Goal: Information Seeking & Learning: Learn about a topic

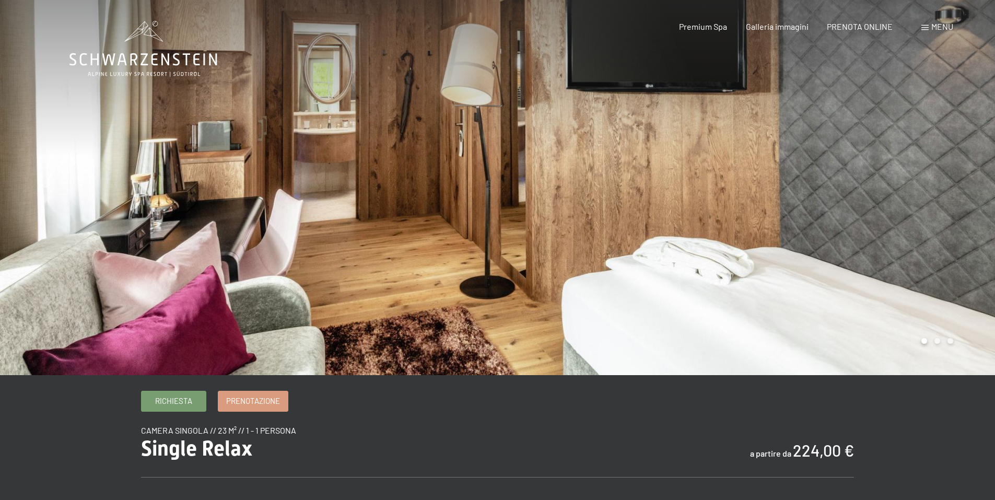
click at [928, 339] on div at bounding box center [747, 187] width 498 height 375
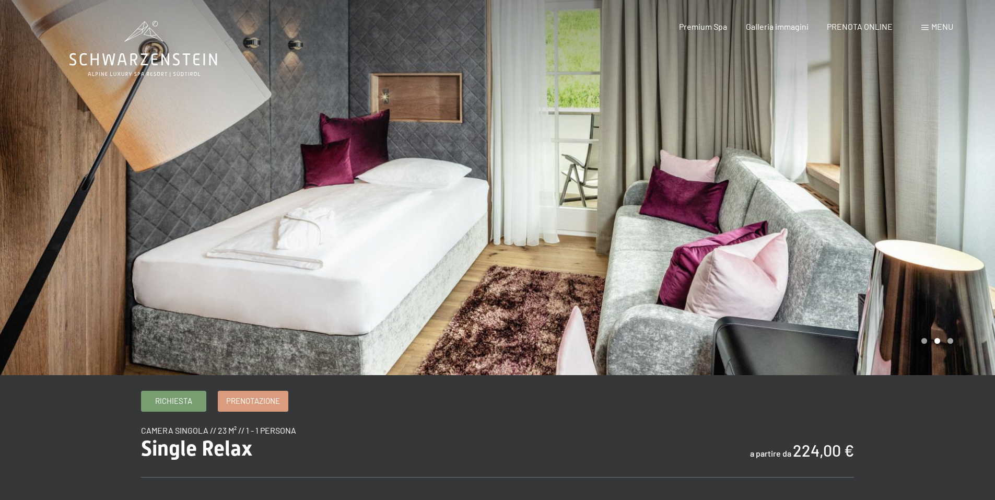
click at [957, 328] on div at bounding box center [747, 187] width 498 height 375
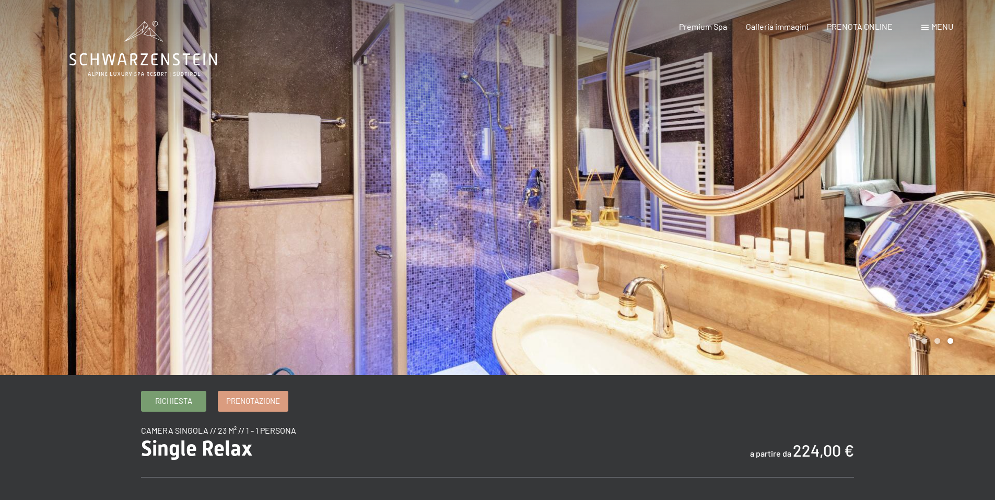
click at [957, 328] on div at bounding box center [747, 187] width 498 height 375
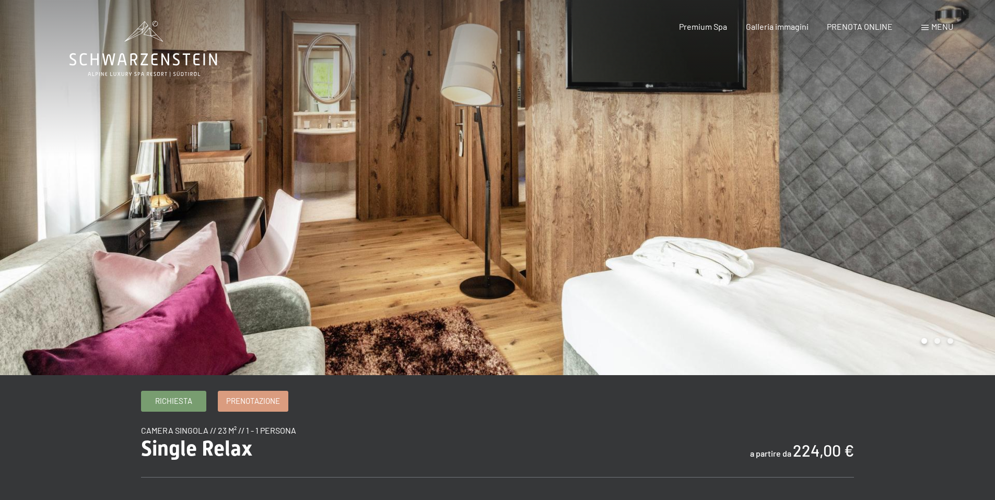
click at [957, 328] on div at bounding box center [747, 187] width 498 height 375
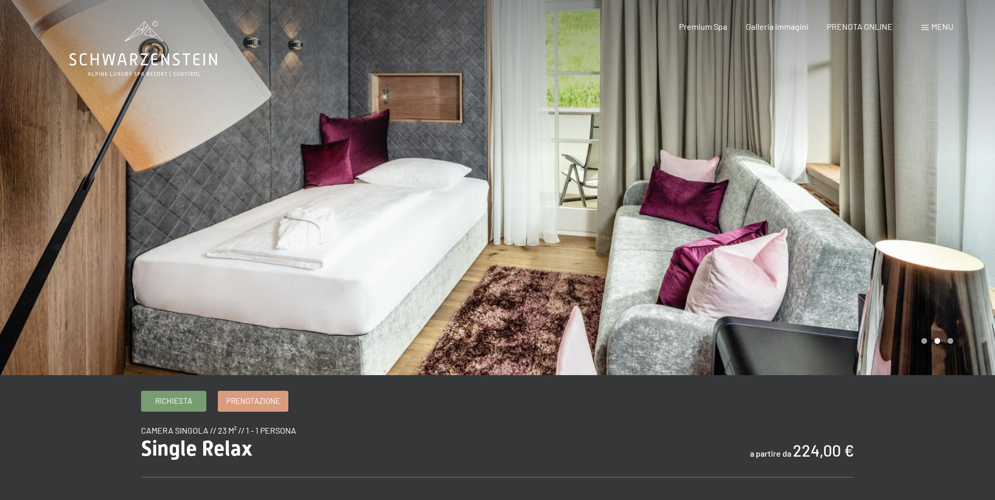
click at [957, 328] on div at bounding box center [747, 187] width 498 height 375
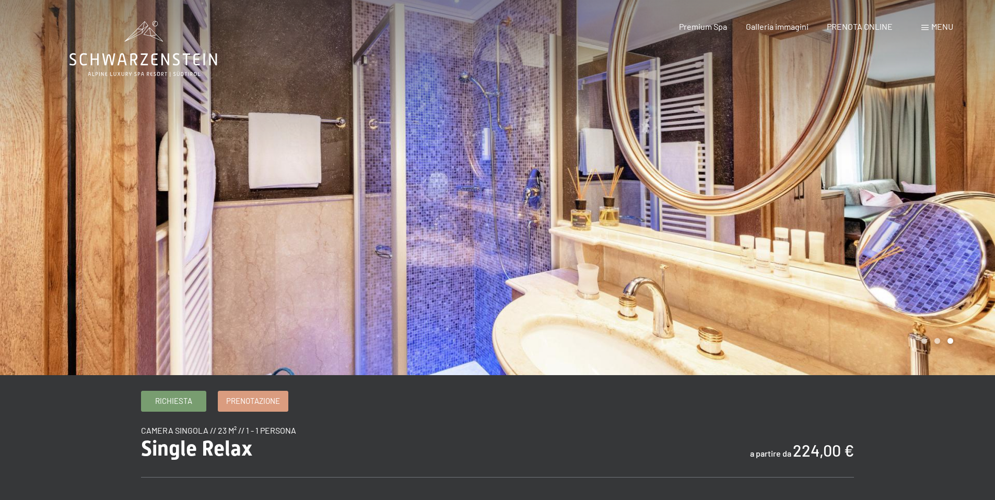
click at [957, 328] on div at bounding box center [747, 187] width 498 height 375
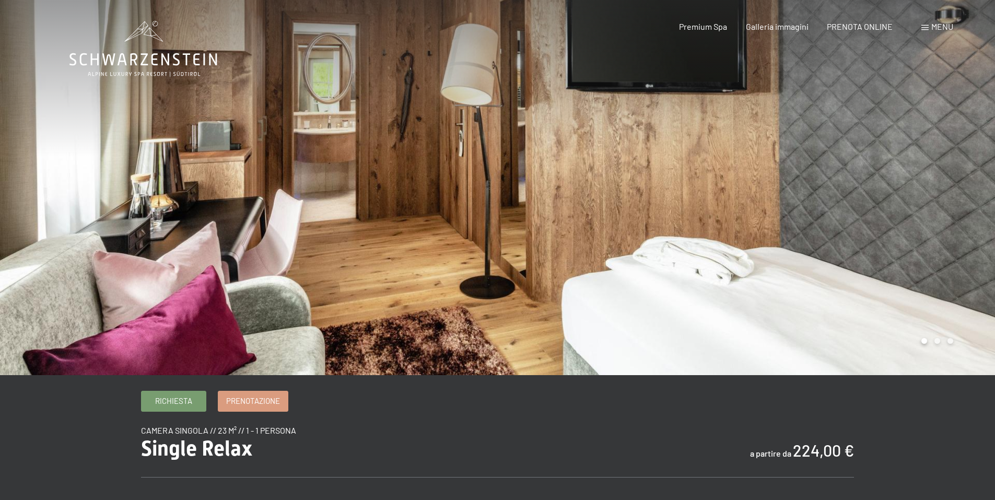
click at [957, 328] on div at bounding box center [747, 187] width 498 height 375
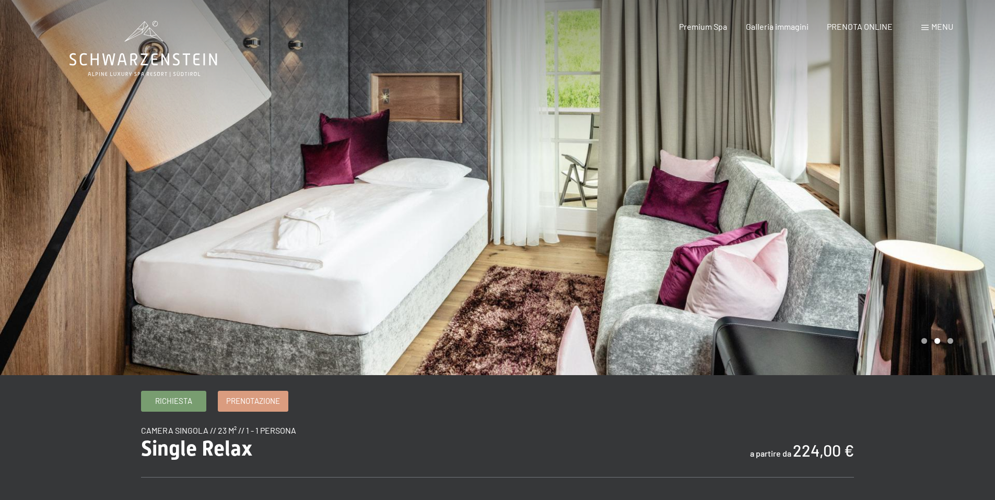
click at [957, 328] on div at bounding box center [747, 187] width 498 height 375
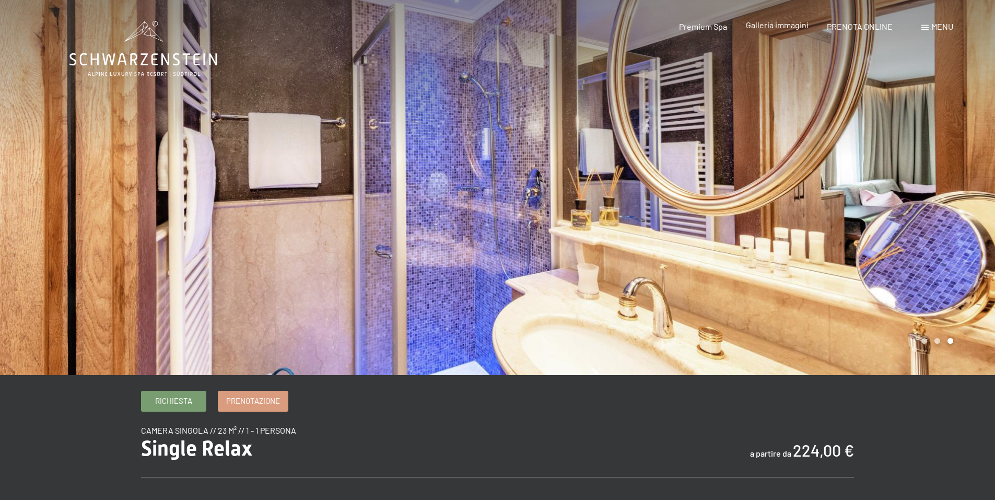
click at [775, 27] on span "Galleria immagini" at bounding box center [777, 25] width 63 height 10
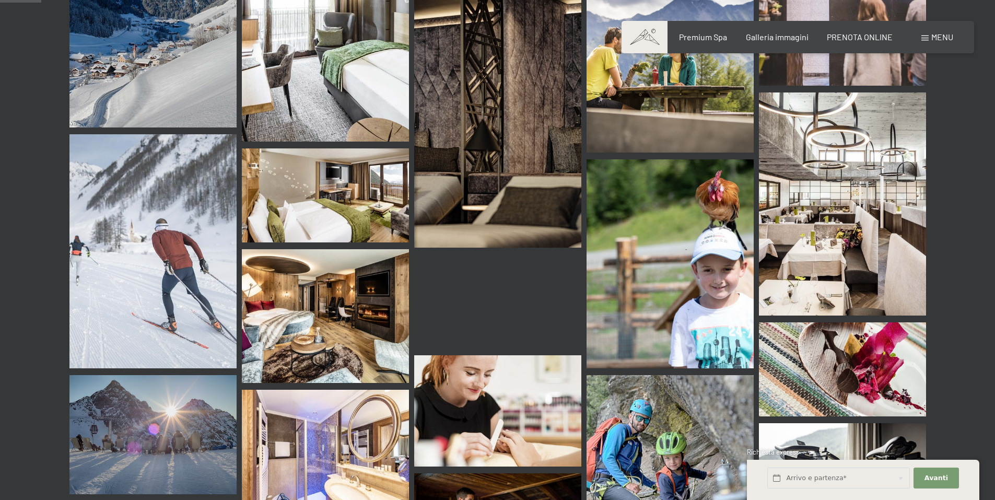
scroll to position [261, 0]
